Goal: Transaction & Acquisition: Purchase product/service

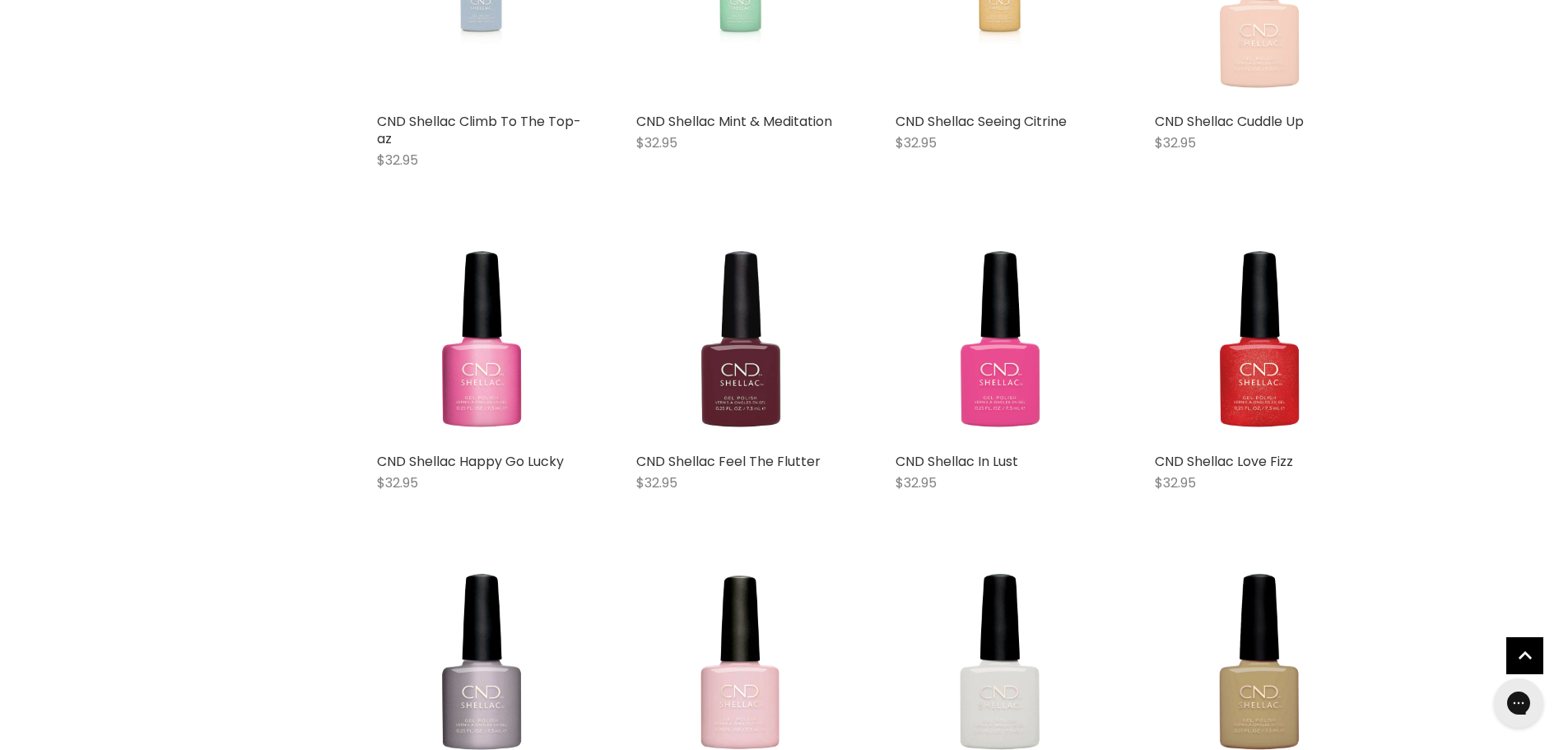
scroll to position [5109, 0]
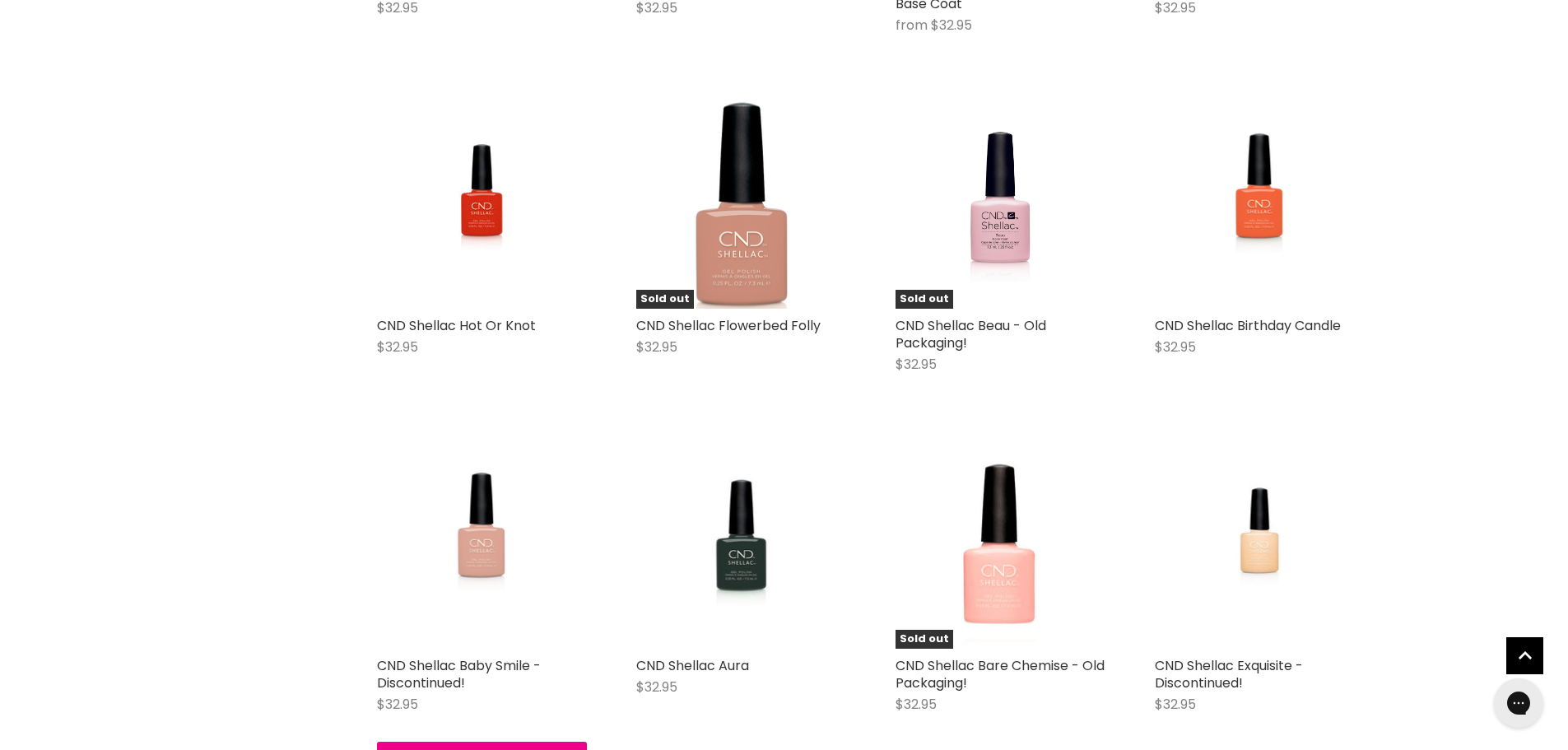
scroll to position [11468, 0]
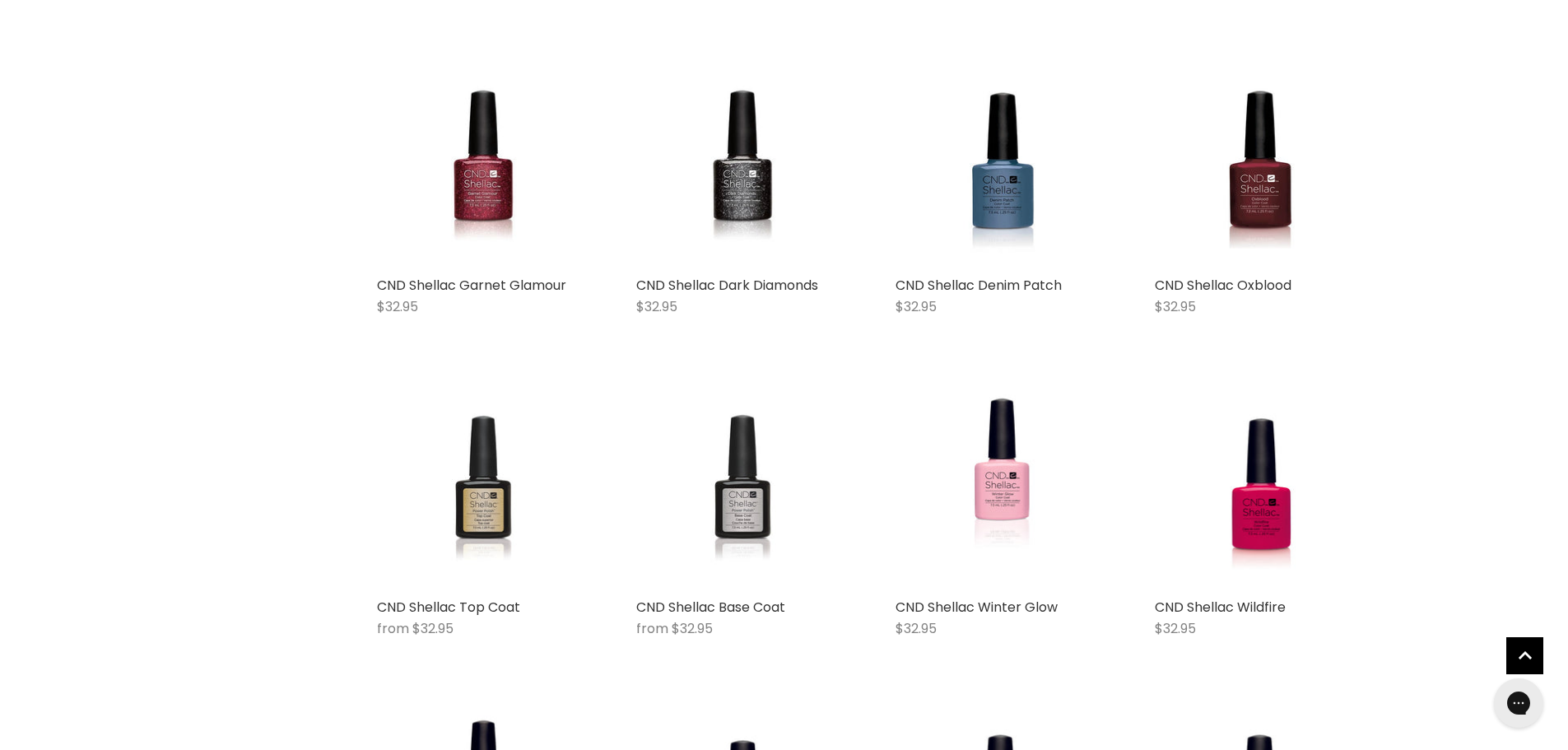
scroll to position [14507, 0]
